Goal: Obtain resource: Obtain resource

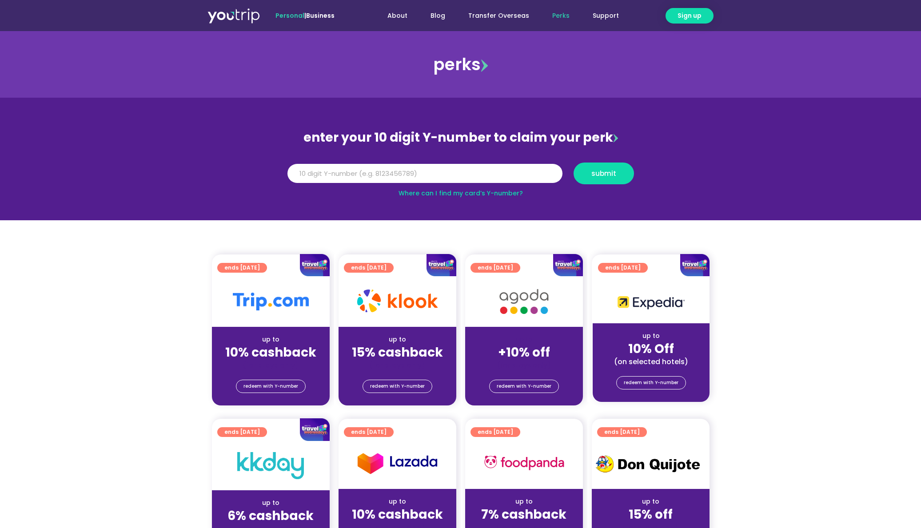
click at [454, 194] on link "Where can I find my card’s Y-number?" at bounding box center [460, 193] width 124 height 9
click at [308, 167] on input "Y Number" at bounding box center [424, 174] width 275 height 20
click at [609, 172] on span "submit" at bounding box center [603, 173] width 25 height 7
click at [599, 173] on span "submit" at bounding box center [603, 173] width 25 height 7
click at [609, 177] on span "submit" at bounding box center [603, 173] width 25 height 7
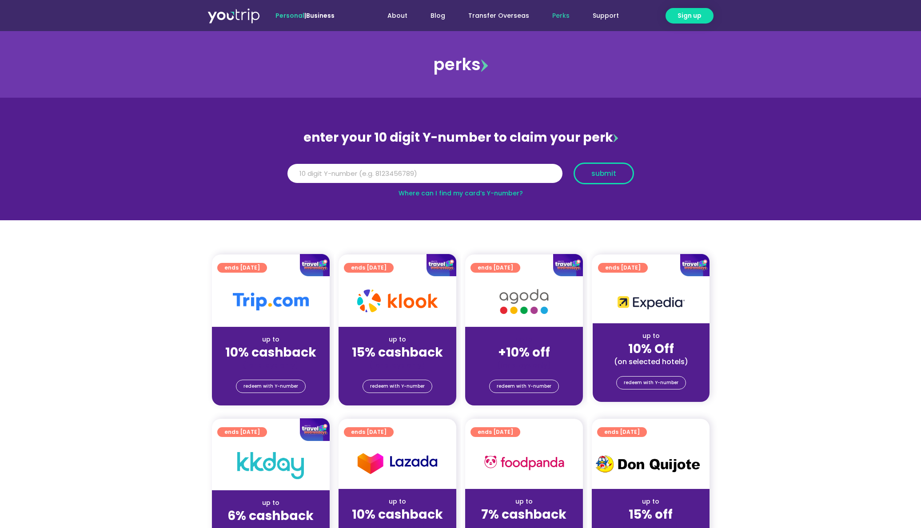
click at [609, 177] on span "submit" at bounding box center [603, 173] width 25 height 7
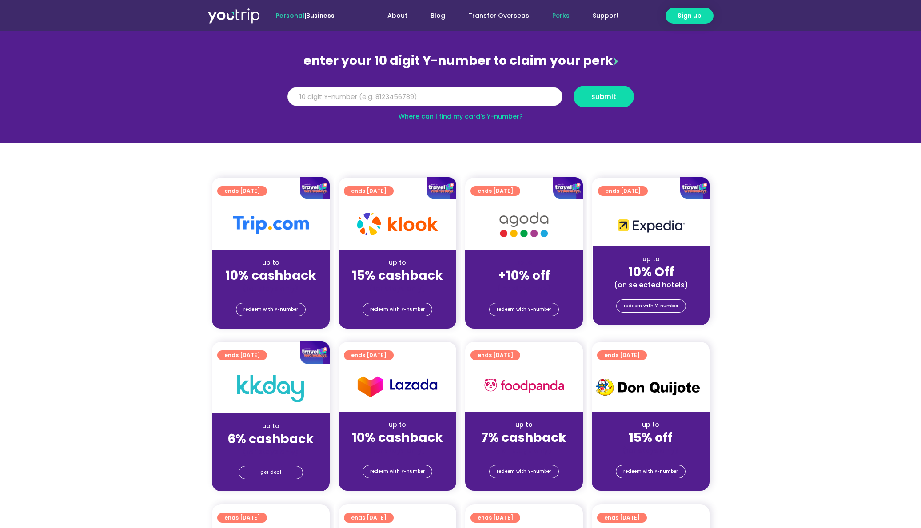
scroll to position [140, 0]
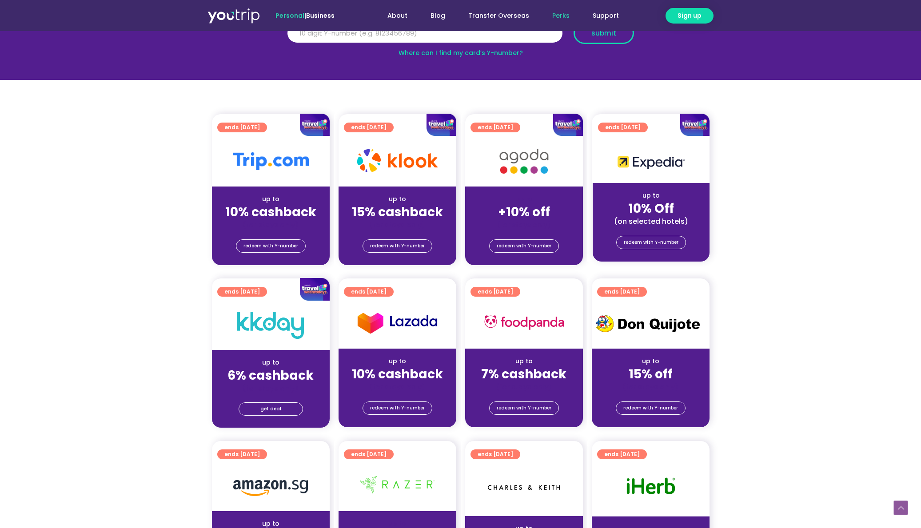
click at [611, 36] on span "submit" at bounding box center [603, 33] width 25 height 7
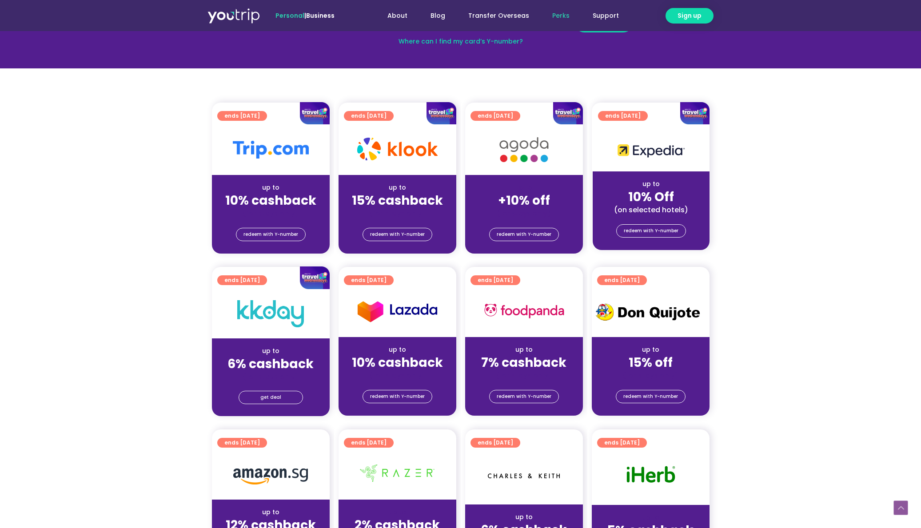
scroll to position [0, 0]
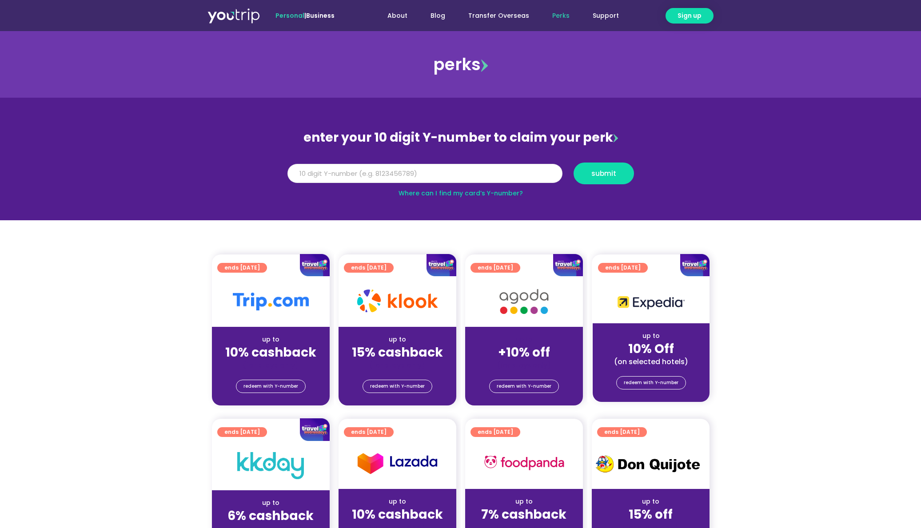
drag, startPoint x: 347, startPoint y: 174, endPoint x: 249, endPoint y: 176, distance: 98.6
click at [249, 176] on section "enter your 10 digit Y-number to claim your perk Y Number submit Where can I fin…" at bounding box center [460, 159] width 921 height 123
